Goal: Task Accomplishment & Management: Use online tool/utility

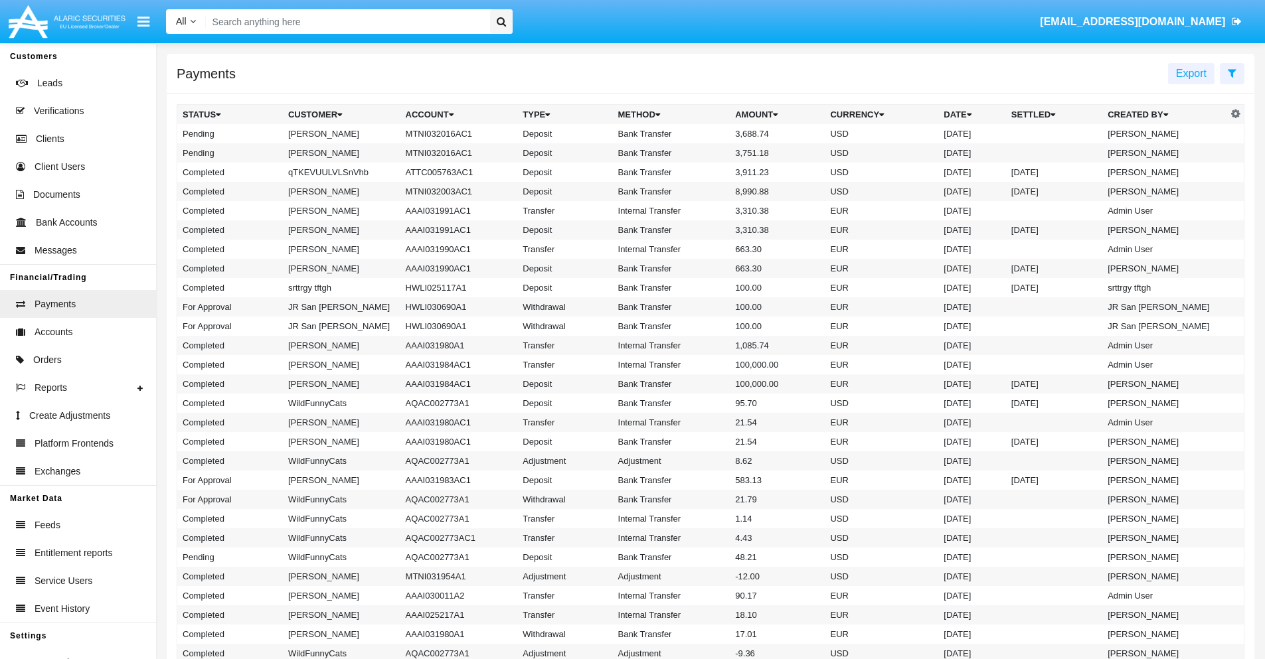
click at [1232, 72] on icon at bounding box center [1232, 73] width 9 height 11
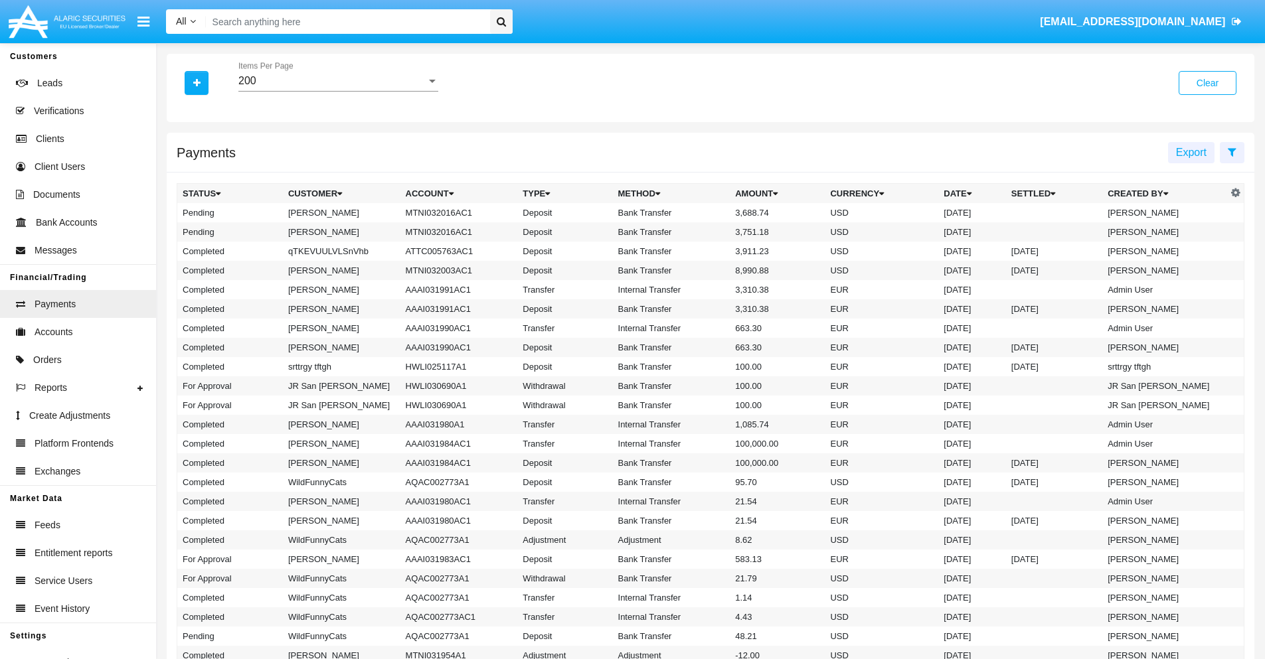
click at [338, 81] on div "200" at bounding box center [332, 81] width 188 height 12
click at [338, 91] on span "10" at bounding box center [338, 91] width 200 height 32
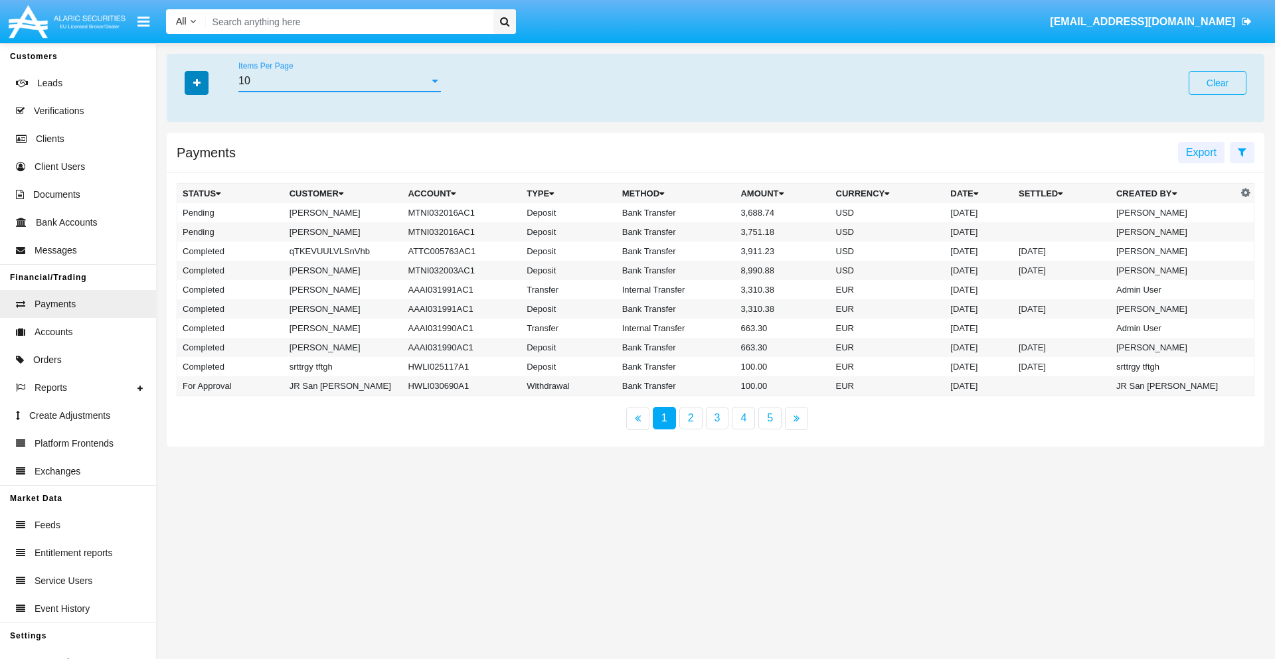
click at [197, 82] on icon "button" at bounding box center [196, 82] width 7 height 9
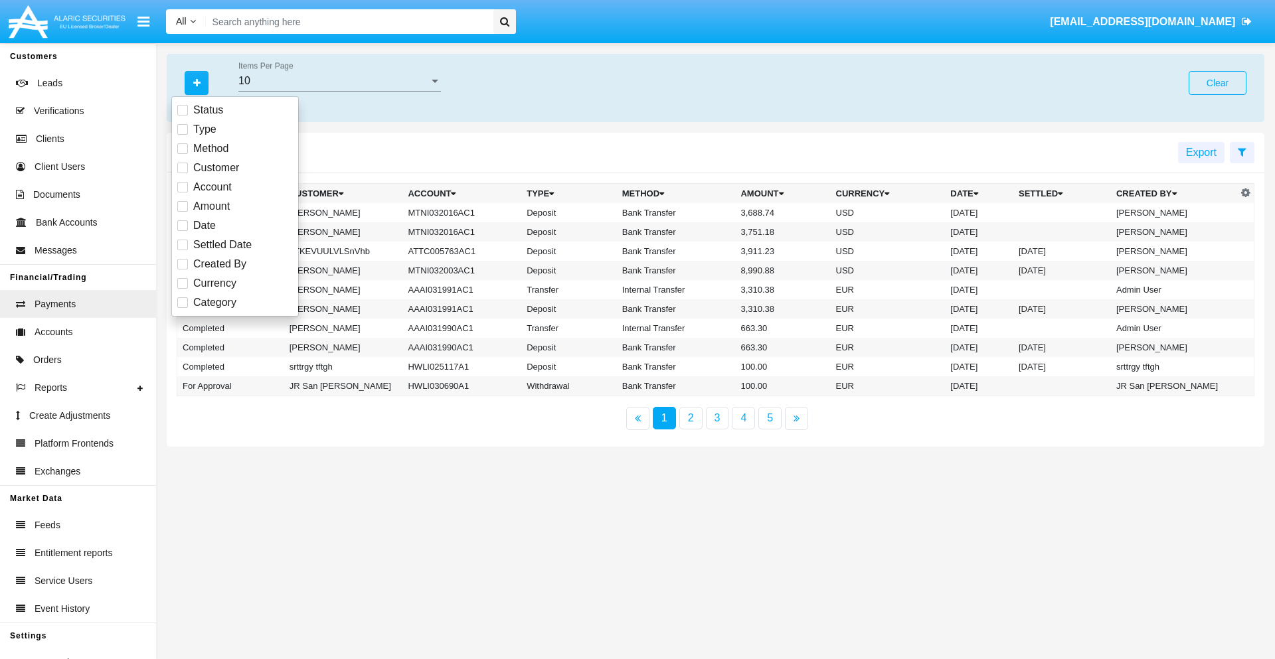
click at [208, 110] on span "Status" at bounding box center [208, 110] width 30 height 16
click at [183, 116] on input "Status" at bounding box center [182, 116] width 1 height 1
checkbox input "true"
click at [197, 82] on icon "button" at bounding box center [196, 82] width 7 height 9
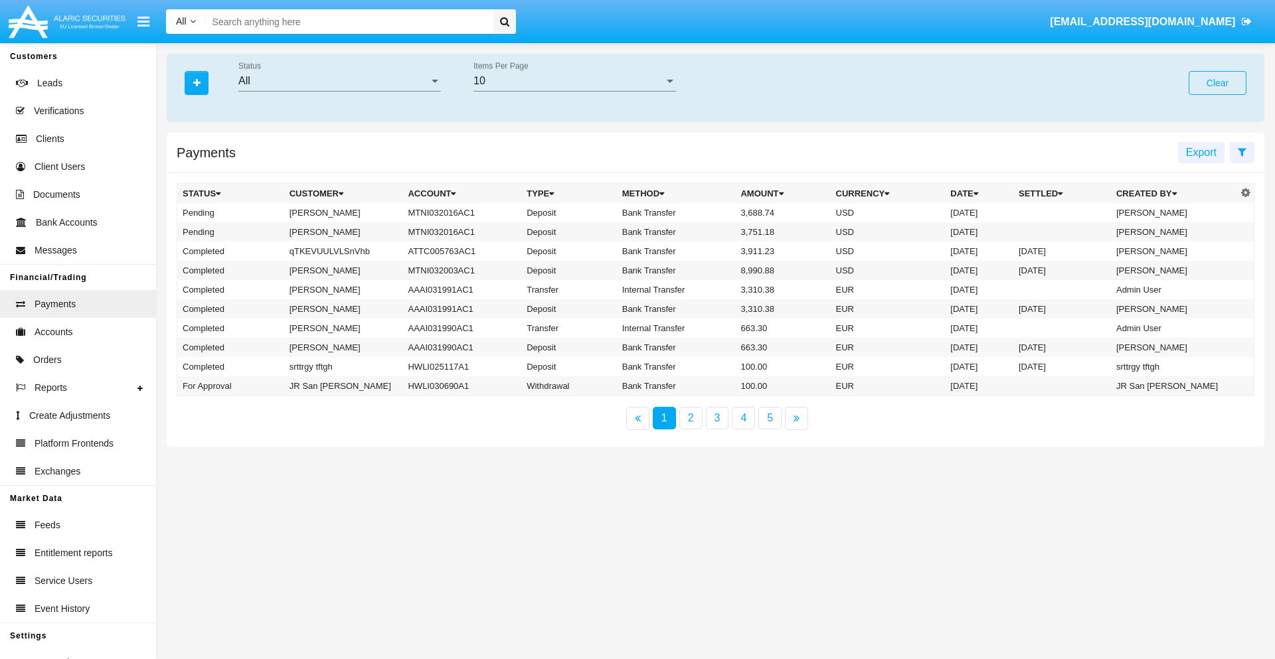
click at [339, 81] on div "All" at bounding box center [333, 81] width 191 height 12
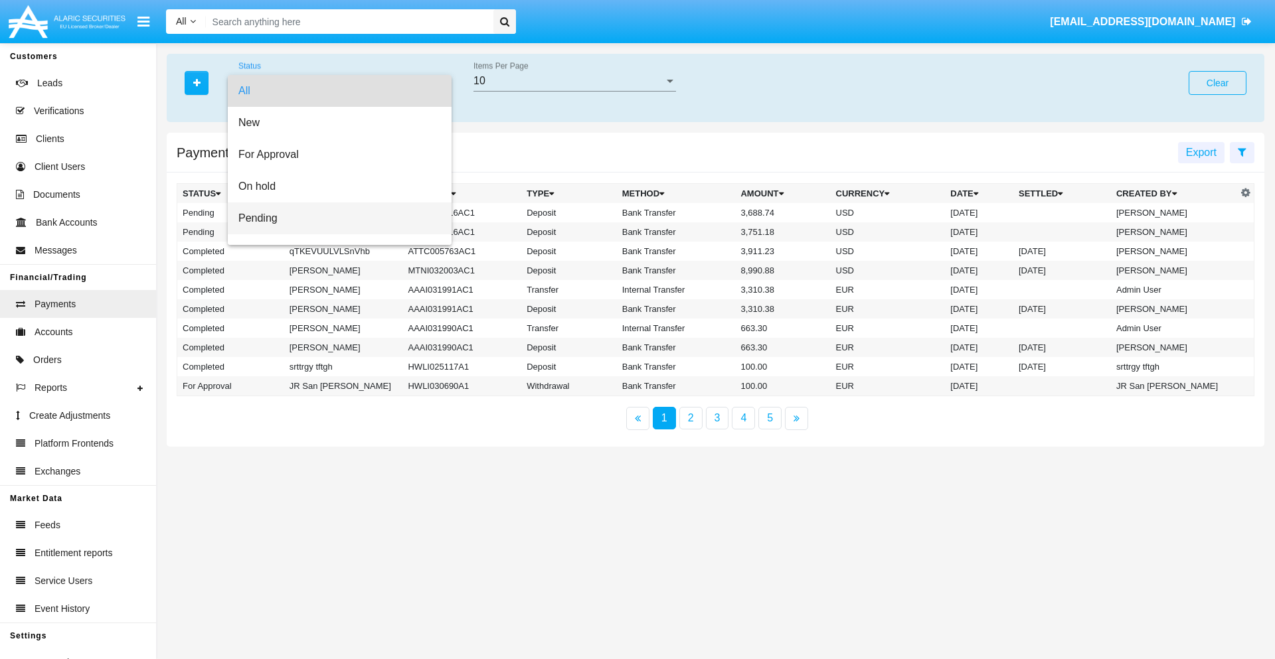
click at [334, 219] on span "Pending" at bounding box center [339, 219] width 203 height 32
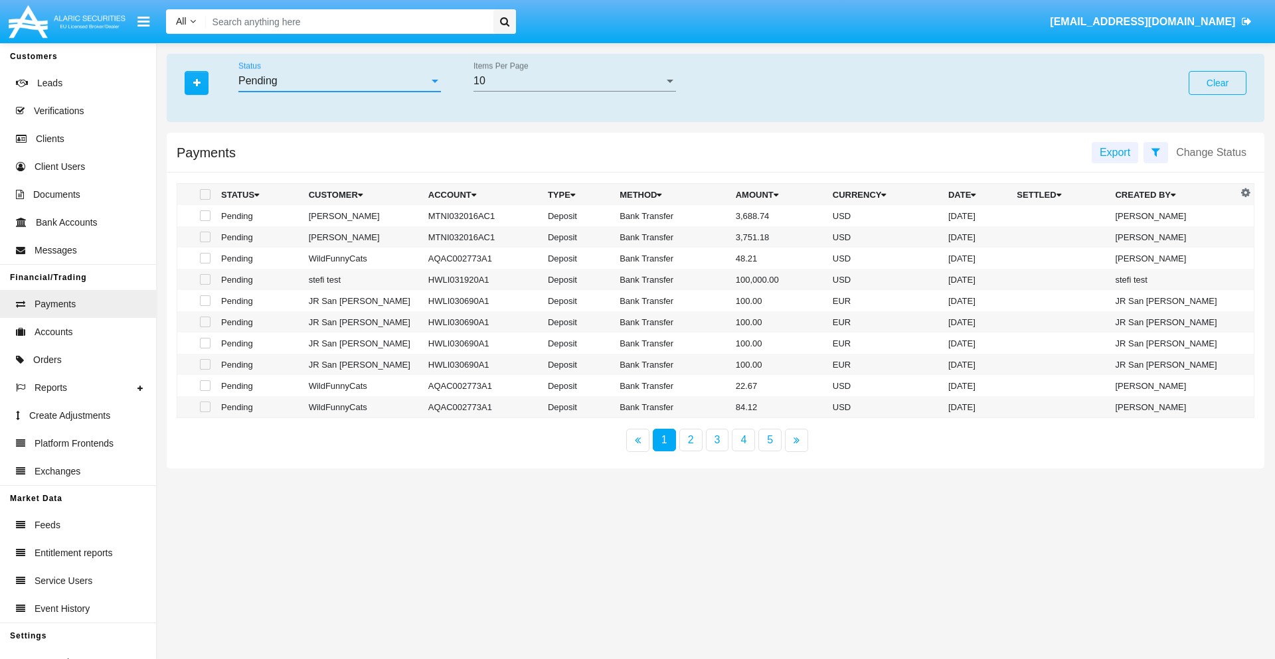
click at [204, 216] on span at bounding box center [205, 216] width 11 height 11
click at [205, 221] on input "checkbox" at bounding box center [205, 221] width 1 height 1
checkbox input "true"
click at [204, 237] on span at bounding box center [205, 237] width 11 height 11
click at [205, 242] on input "checkbox" at bounding box center [205, 242] width 1 height 1
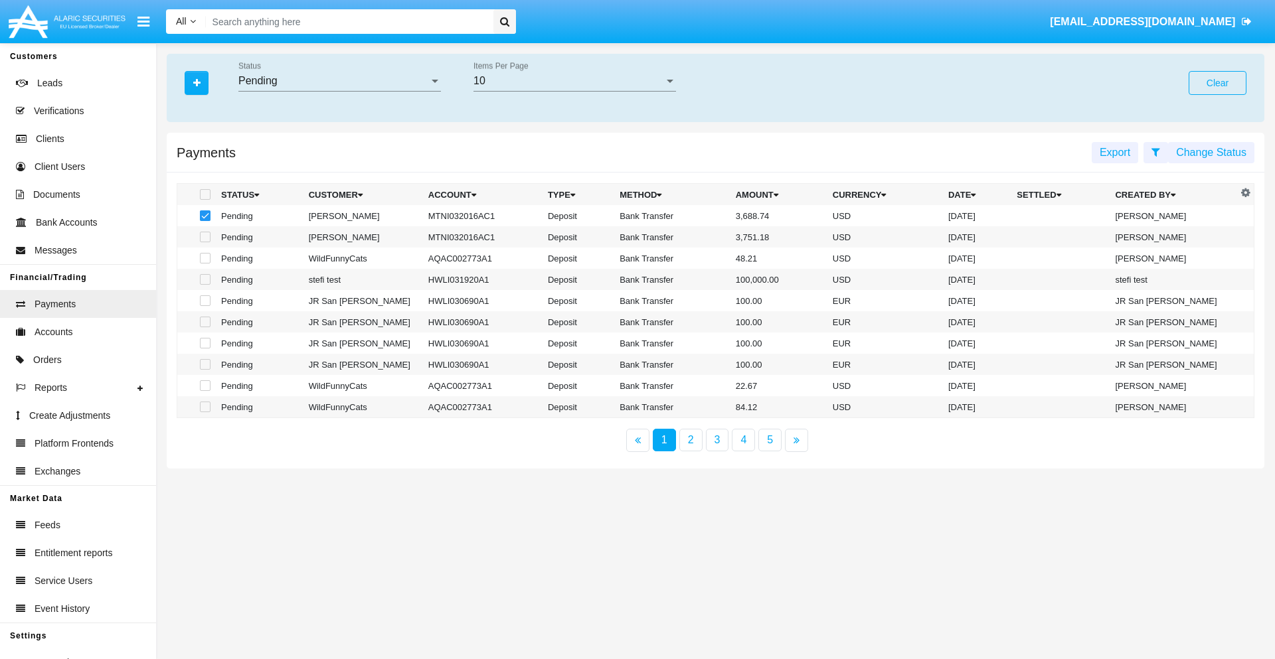
checkbox input "true"
click at [1211, 152] on button "Change Status" at bounding box center [1211, 152] width 86 height 21
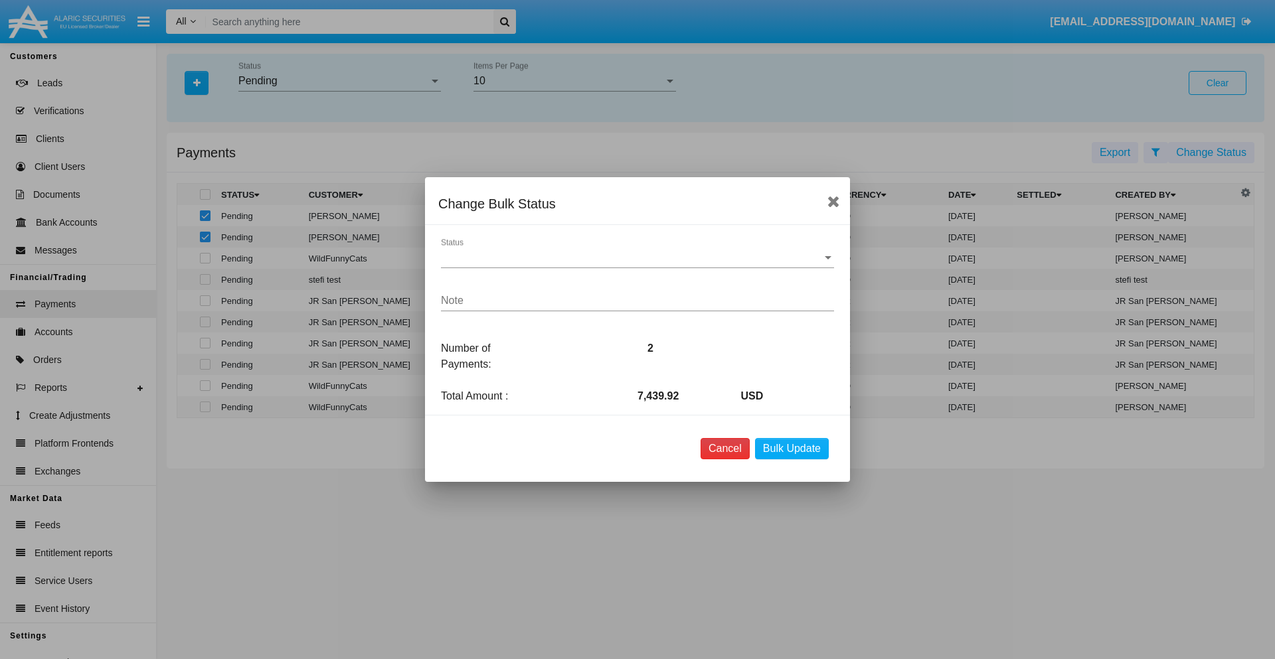
click at [725, 449] on button "Cancel" at bounding box center [725, 448] width 49 height 21
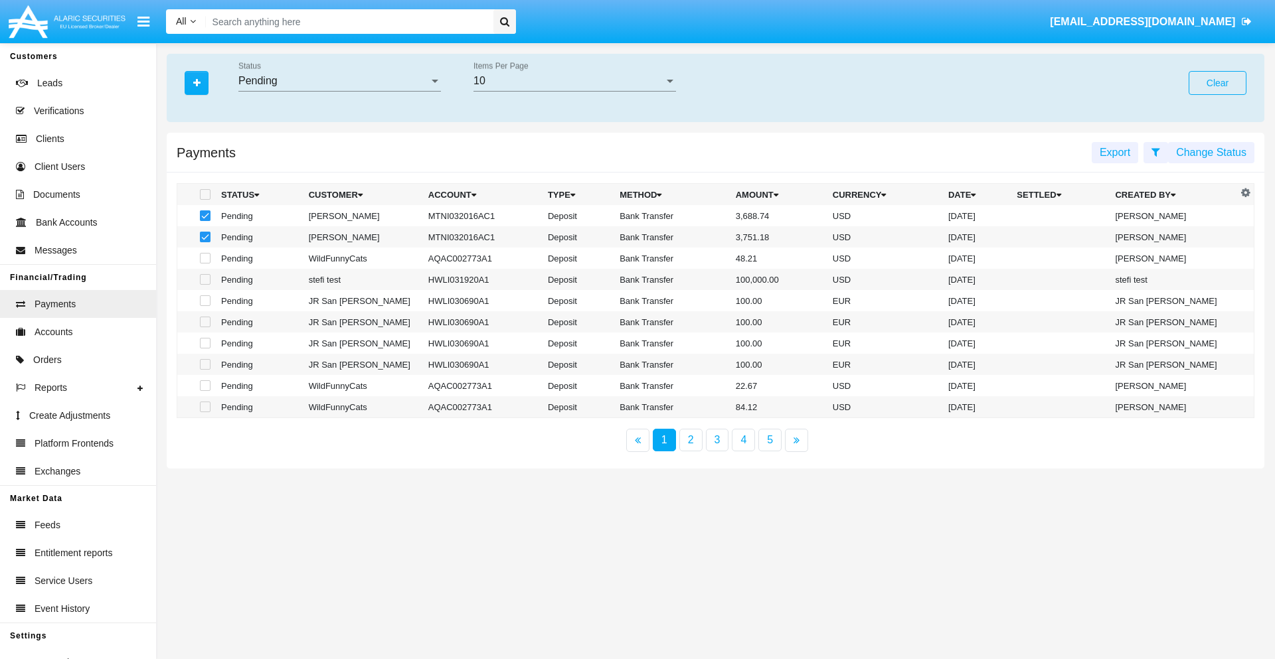
click at [1211, 152] on button "Change Status" at bounding box center [1211, 152] width 86 height 21
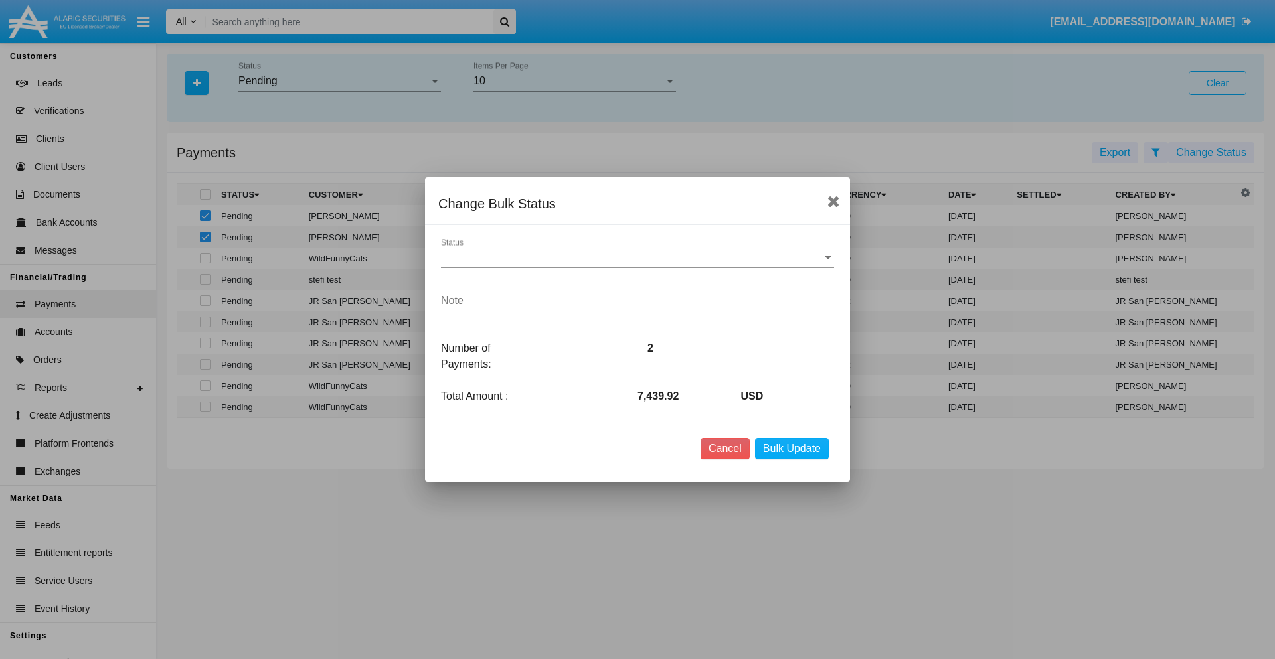
click at [638, 258] on span "Status" at bounding box center [631, 258] width 381 height 12
click at [638, 268] on span "Processed" at bounding box center [627, 268] width 372 height 32
type textarea "Some test note"
click at [792, 449] on button "Bulk Update" at bounding box center [792, 448] width 74 height 21
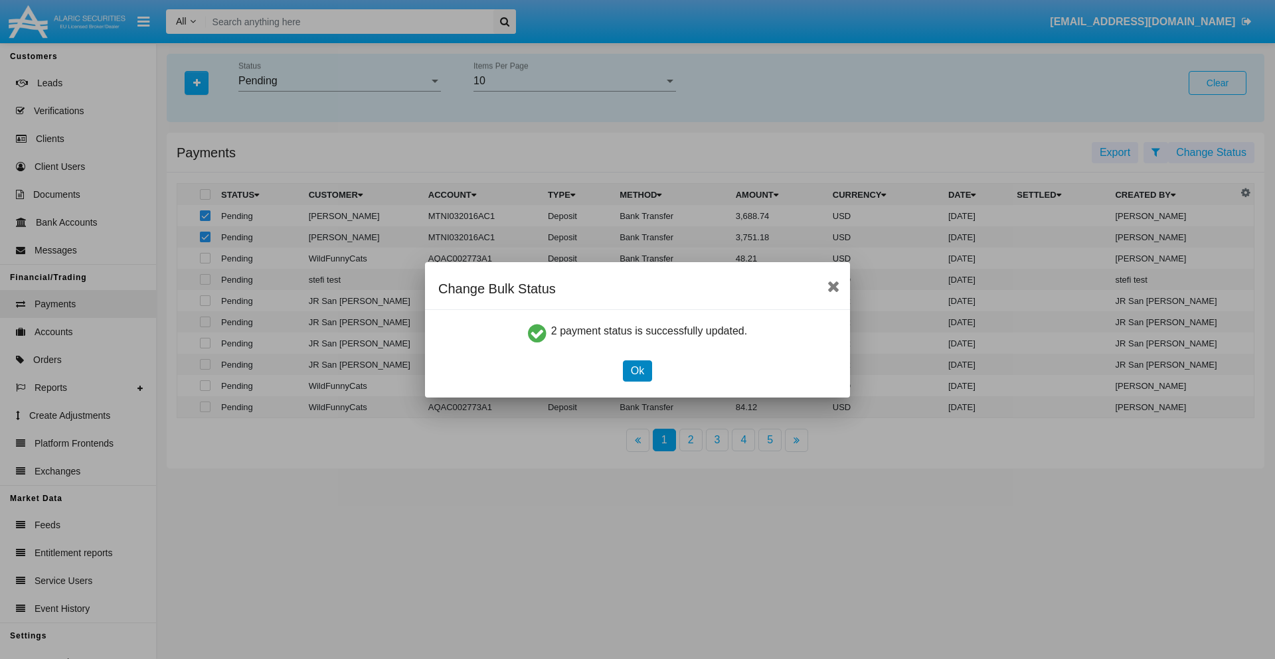
click at [637, 371] on button "Ok" at bounding box center [637, 371] width 29 height 21
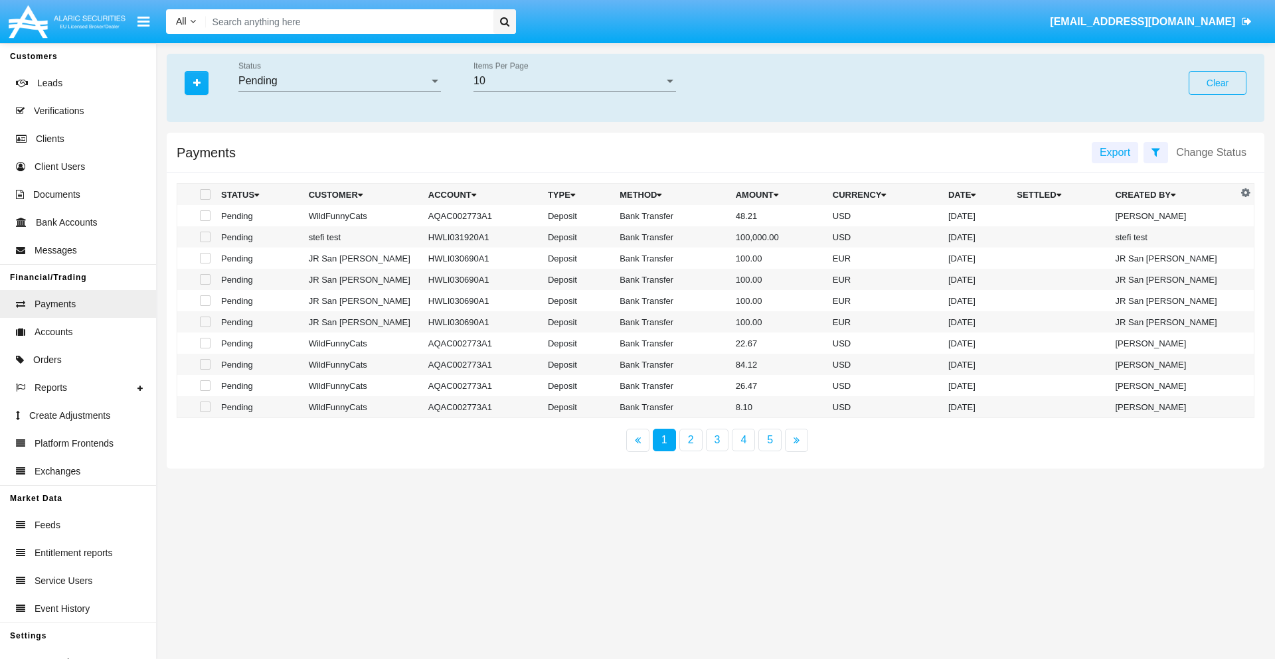
click at [339, 81] on div "Pending" at bounding box center [333, 81] width 191 height 12
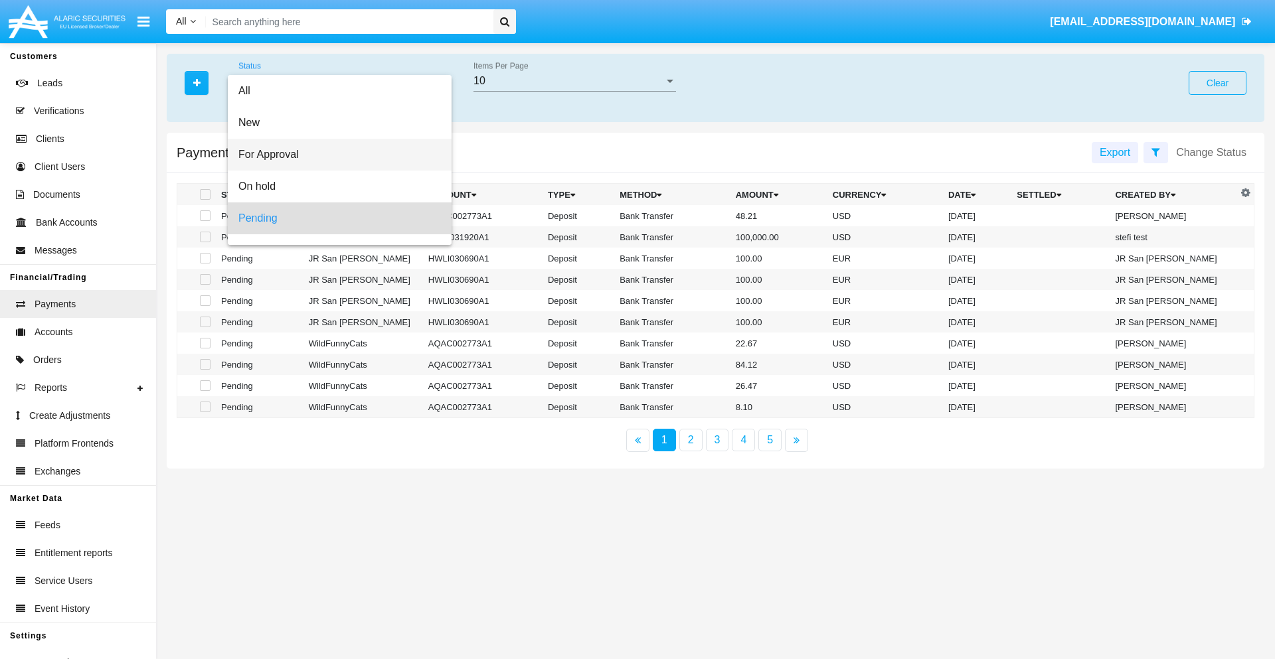
click at [334, 139] on span "For Approval" at bounding box center [339, 155] width 203 height 32
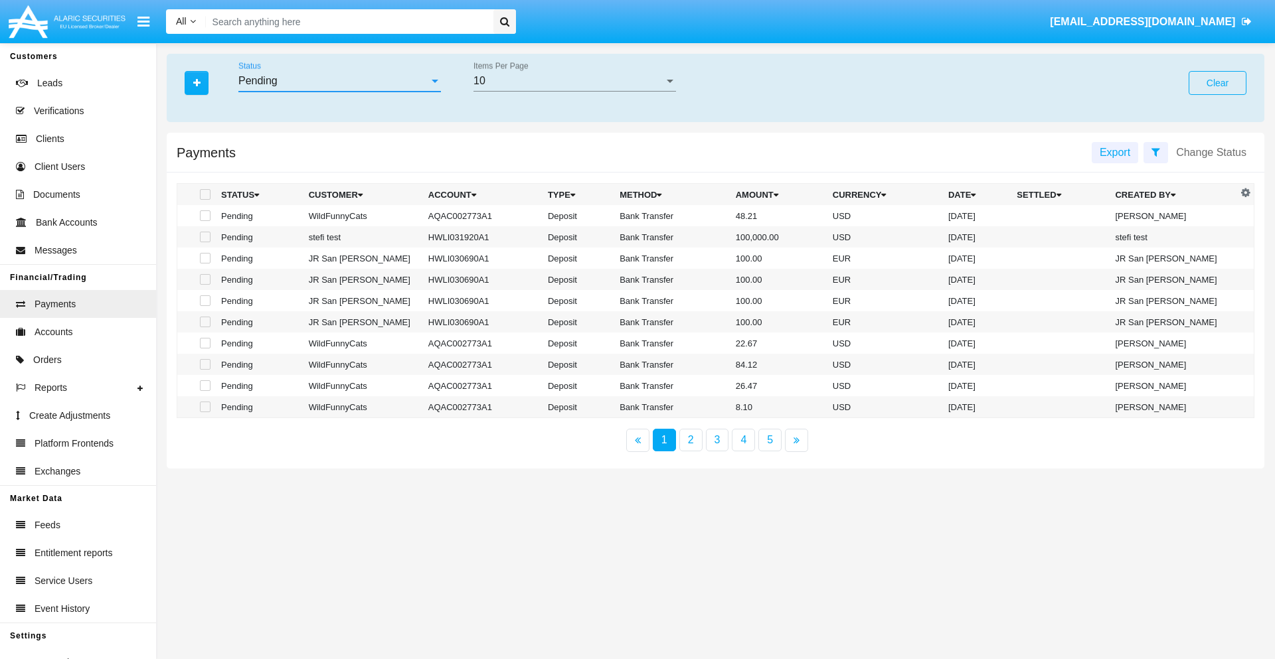
scroll to position [58, 0]
